Goal: Navigation & Orientation: Understand site structure

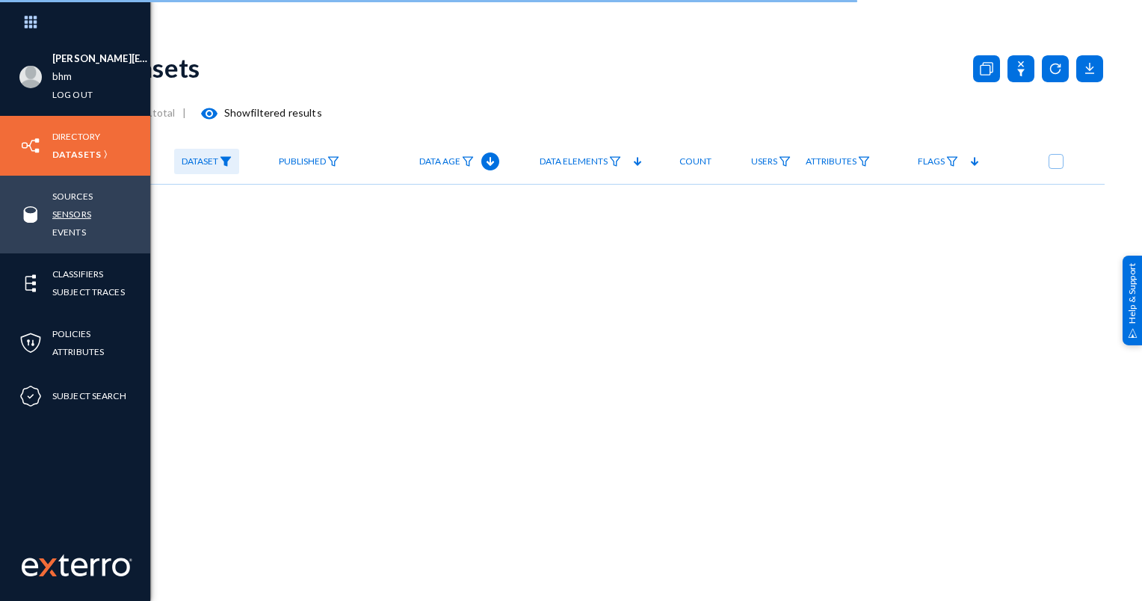
click at [66, 216] on link "Sensors" at bounding box center [71, 214] width 39 height 17
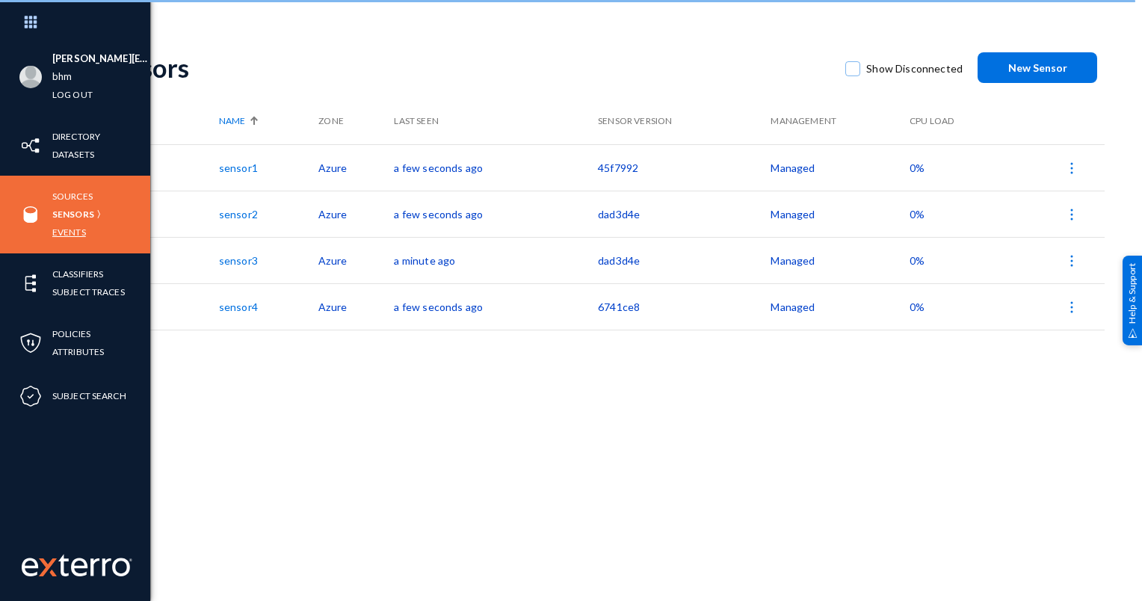
click at [75, 234] on link "Events" at bounding box center [69, 231] width 34 height 17
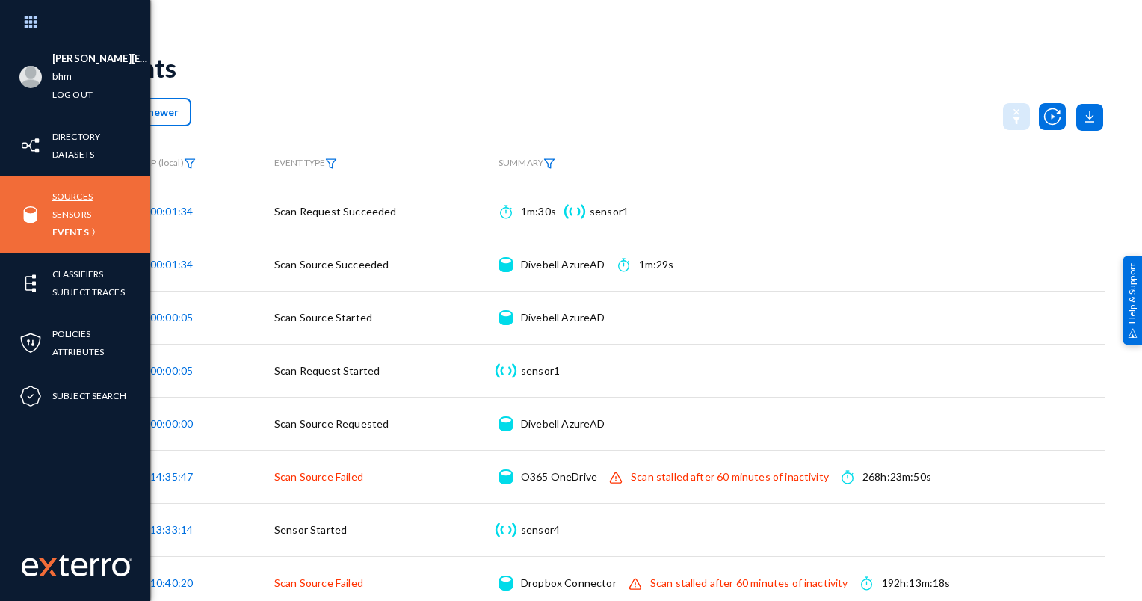
click at [80, 197] on link "Sources" at bounding box center [72, 196] width 40 height 17
